Goal: Task Accomplishment & Management: Use online tool/utility

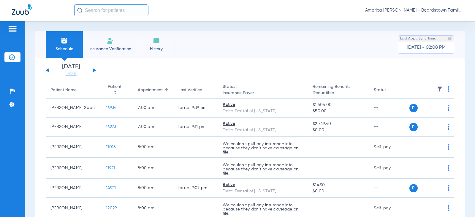
click at [437, 87] on img at bounding box center [440, 89] width 6 height 6
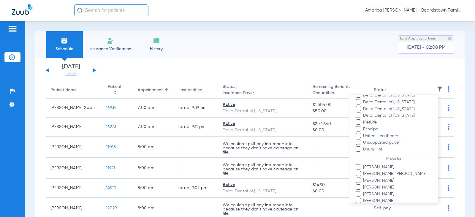
scroll to position [142, 0]
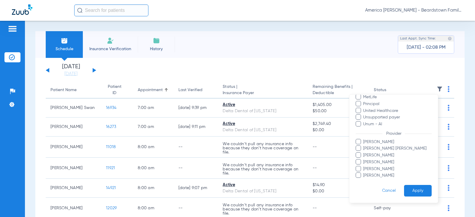
click at [358, 166] on span at bounding box center [358, 168] width 5 height 5
click at [364, 173] on input "[PERSON_NAME]" at bounding box center [364, 173] width 0 height 0
click at [425, 194] on button "Apply" at bounding box center [418, 191] width 28 height 12
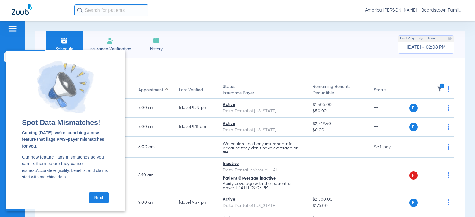
click at [206, 70] on app-single-date-navigator "[DATE] [DATE] [DATE] [DATE] [DATE] [DATE] [DATE] [DATE] [DATE] [DATE] [DATE] [D…" at bounding box center [250, 70] width 408 height 13
click at [96, 198] on link "Next" at bounding box center [99, 197] width 20 height 11
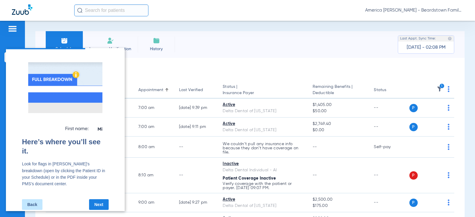
click at [96, 199] on link "Next" at bounding box center [99, 204] width 20 height 11
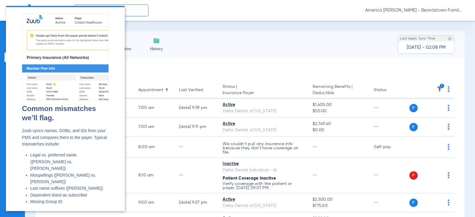
click at [96, 198] on div "Common mismatches we’ll flag. Zuub syncs names, DOBs, and IDs from your PMS and…" at bounding box center [65, 157] width 87 height 106
click at [159, 64] on app-single-date-navigator "[DATE] [DATE] [DATE] [DATE] [DATE] [DATE] [DATE] [DATE] [DATE] [DATE] [DATE] [D…" at bounding box center [250, 70] width 408 height 13
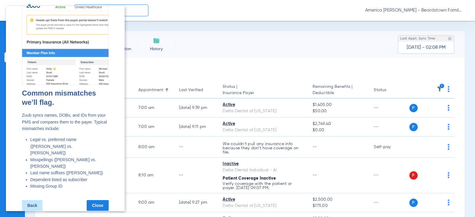
click at [102, 200] on link "Close" at bounding box center [98, 205] width 22 height 11
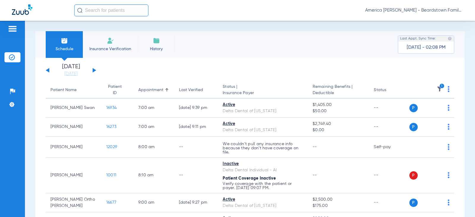
click at [92, 69] on div "[DATE] [DATE] [DATE] [DATE] [DATE] [DATE] [DATE] [DATE] [DATE] [DATE] [DATE] [D…" at bounding box center [71, 70] width 50 height 13
click at [94, 70] on button at bounding box center [95, 70] width 4 height 4
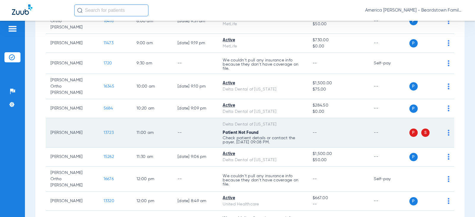
scroll to position [24, 0]
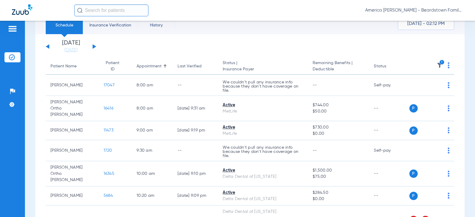
click at [437, 63] on img at bounding box center [440, 65] width 6 height 6
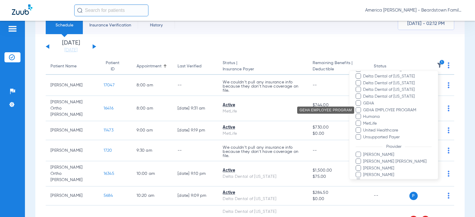
scroll to position [155, 0]
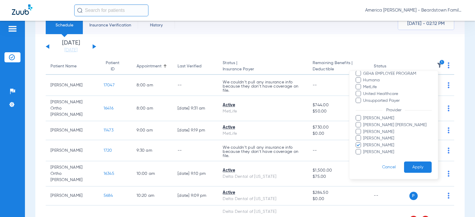
click at [358, 118] on span at bounding box center [358, 117] width 5 height 5
click at [364, 122] on input "[PERSON_NAME]" at bounding box center [364, 122] width 0 height 0
drag, startPoint x: 359, startPoint y: 131, endPoint x: 359, endPoint y: 135, distance: 3.6
click at [359, 131] on span at bounding box center [358, 131] width 5 height 5
click at [364, 136] on input "[PERSON_NAME]" at bounding box center [364, 136] width 0 height 0
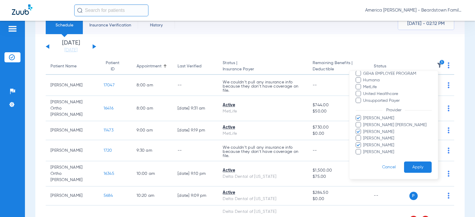
click at [359, 139] on span at bounding box center [358, 137] width 5 height 5
click at [364, 142] on input "[PERSON_NAME]" at bounding box center [364, 142] width 0 height 0
click at [361, 144] on span at bounding box center [358, 144] width 5 height 5
click at [364, 149] on input "[PERSON_NAME]" at bounding box center [364, 149] width 0 height 0
click at [356, 150] on span at bounding box center [358, 151] width 5 height 5
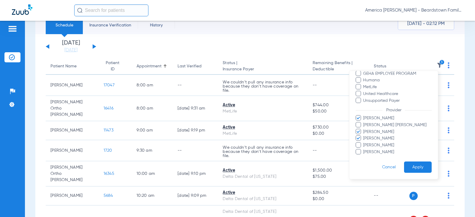
click at [364, 156] on input "[PERSON_NAME]" at bounding box center [364, 156] width 0 height 0
click at [421, 169] on button "Apply" at bounding box center [418, 167] width 28 height 12
